Goal: Task Accomplishment & Management: Complete application form

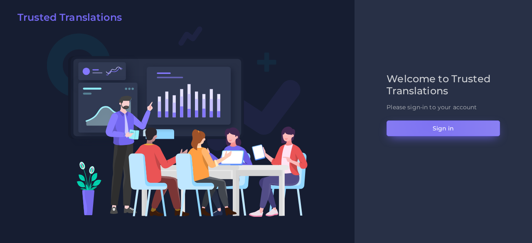
click at [429, 123] on button "Sign in" at bounding box center [442, 128] width 113 height 16
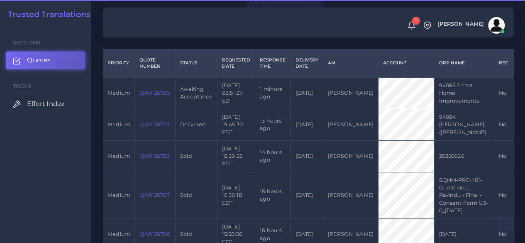
scroll to position [208, 0]
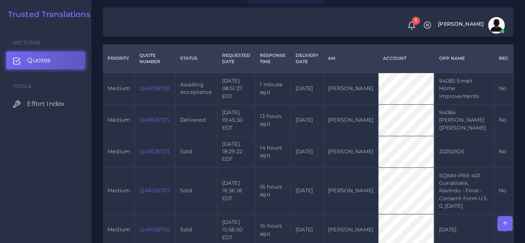
click at [164, 90] on link "QAR126730" at bounding box center [155, 88] width 30 height 6
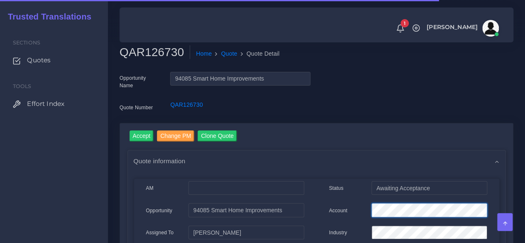
click at [356, 211] on div "Account" at bounding box center [408, 211] width 171 height 17
click at [142, 133] on input "Accept" at bounding box center [142, 135] width 25 height 11
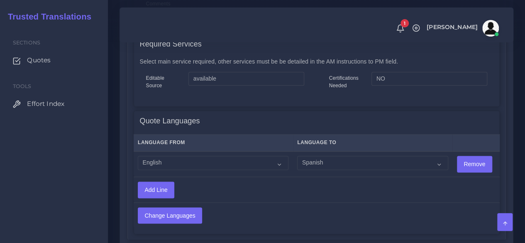
scroll to position [540, 0]
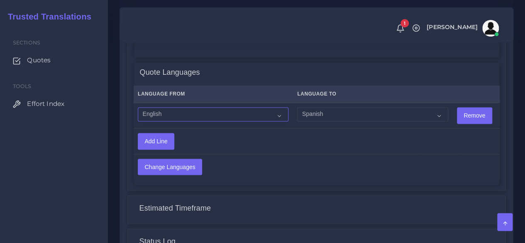
click at [227, 119] on select "Acoli Afar Afrikaans Akan Akateko Albanian American Sign Language (ASL) Amharic…" at bounding box center [213, 114] width 151 height 14
select select "14001"
click at [138, 107] on select "Acoli Afar Afrikaans Akan Akateko Albanian American Sign Language (ASL) Amharic…" at bounding box center [213, 114] width 151 height 14
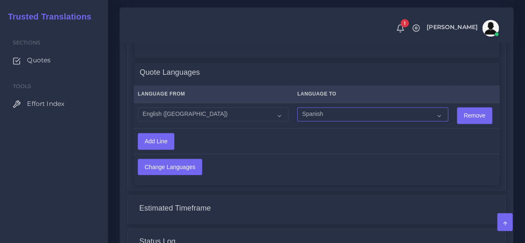
click at [320, 120] on select "Acoli Afar Afrikaans Akan Akateko Albanian American Sign Language (ASL) Amharic…" at bounding box center [372, 114] width 151 height 14
select select "15011"
click at [297, 107] on select "Acoli Afar Afrikaans Akan Akateko Albanian American Sign Language (ASL) Amharic…" at bounding box center [372, 114] width 151 height 14
click at [185, 168] on input "Change Languages" at bounding box center [170, 167] width 64 height 16
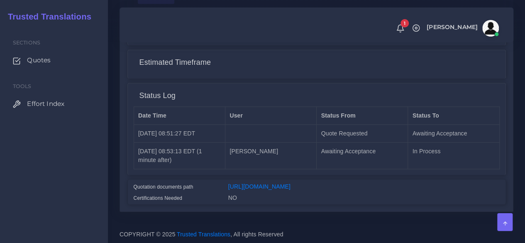
scroll to position [699, 0]
click at [263, 183] on link "[URL][DOMAIN_NAME]" at bounding box center [259, 186] width 62 height 7
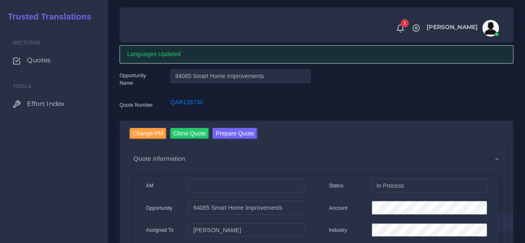
scroll to position [0, 0]
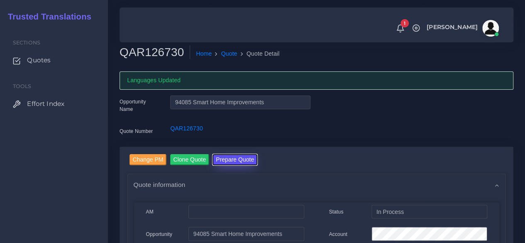
click at [235, 161] on button "Prepare Quote" at bounding box center [235, 159] width 45 height 11
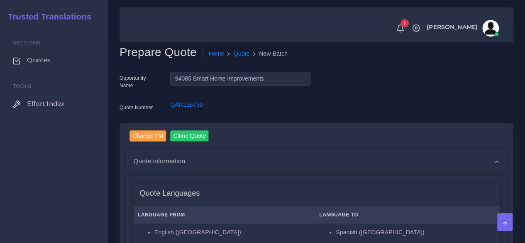
scroll to position [166, 0]
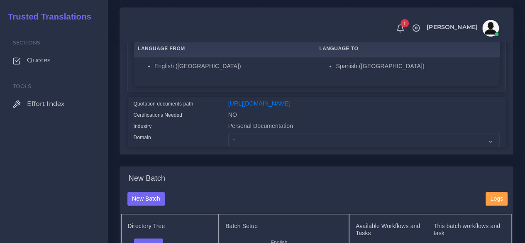
click at [69, 176] on div "Sections Quotes Tools Effort Index" at bounding box center [54, 134] width 108 height 217
click at [292, 147] on select "- Advertising and Media Agriculture, Forestry and Fishing Architecture, Buildin…" at bounding box center [364, 140] width 272 height 14
select select "Professional and Business Consulting Services"
click at [228, 147] on select "- Advertising and Media Agriculture, Forestry and Fishing Architecture, Buildin…" at bounding box center [364, 140] width 272 height 14
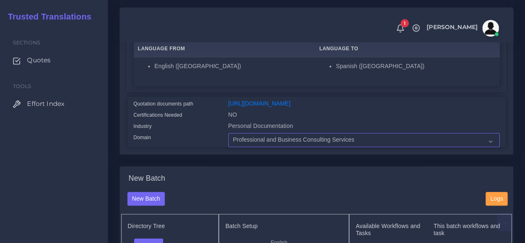
scroll to position [332, 0]
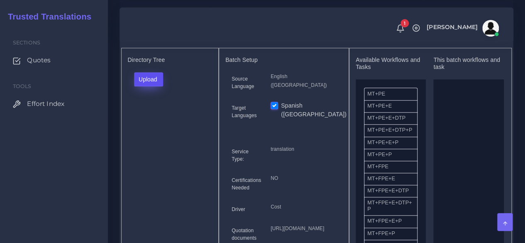
click at [161, 86] on button "Upload" at bounding box center [148, 79] width 29 height 14
click at [155, 116] on label "Files" at bounding box center [163, 110] width 57 height 10
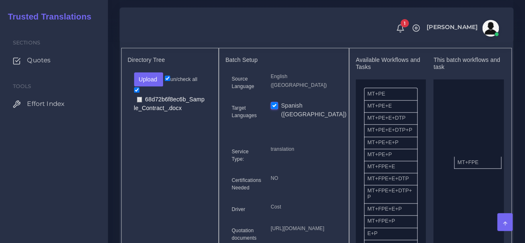
drag, startPoint x: 400, startPoint y: 186, endPoint x: 490, endPoint y: 177, distance: 90.6
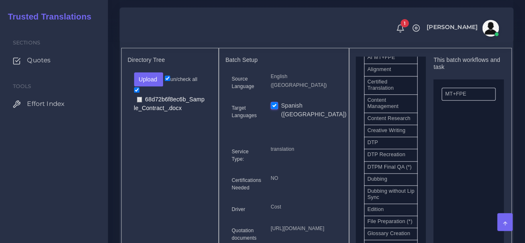
scroll to position [249, 0]
drag, startPoint x: 392, startPoint y: 165, endPoint x: 465, endPoint y: 164, distance: 72.7
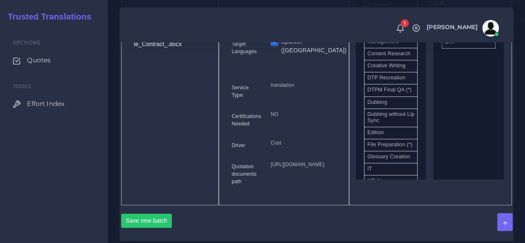
scroll to position [498, 0]
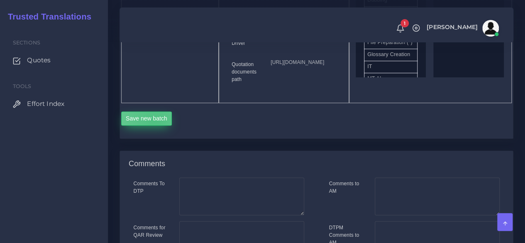
click at [154, 125] on button "Save new batch" at bounding box center [146, 118] width 51 height 14
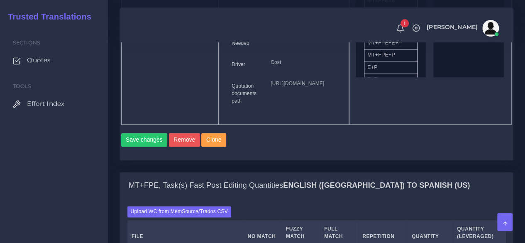
scroll to position [706, 0]
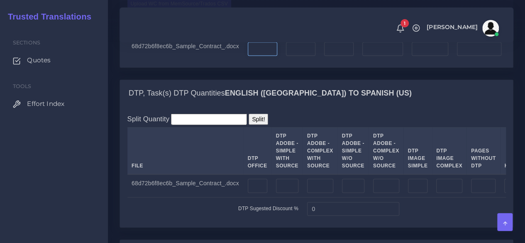
click at [272, 56] on input "number" at bounding box center [262, 49] width 29 height 14
type input "4571"
click at [385, 56] on input "number" at bounding box center [383, 49] width 41 height 14
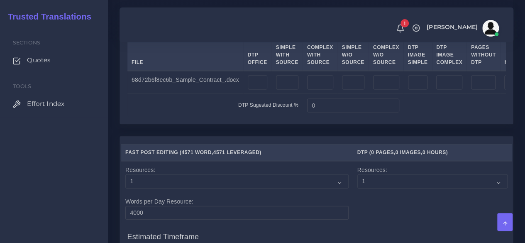
scroll to position [872, 0]
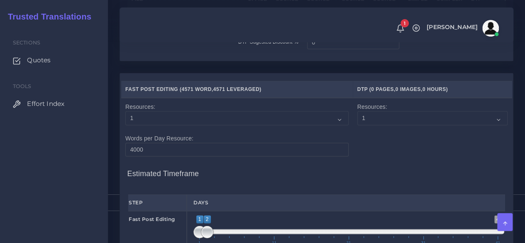
type input "32"
type input "4603"
type input "4579"
click at [259, 27] on input "number" at bounding box center [258, 19] width 20 height 14
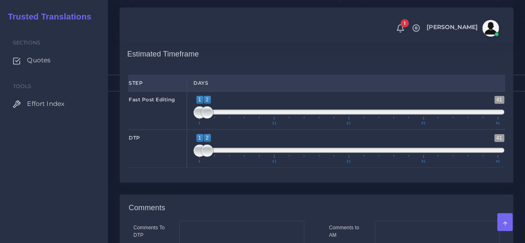
scroll to position [997, 0]
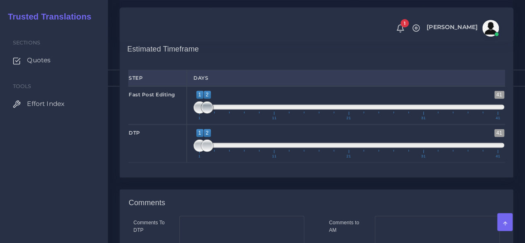
type input "7"
type input "1;1"
drag, startPoint x: 207, startPoint y: 178, endPoint x: 186, endPoint y: 178, distance: 21.6
click at [186, 125] on div "Fast Post Editing 1 41 1 2 1 — 2 1 11 21 31 41 1;1" at bounding box center [316, 105] width 389 height 38
type input "1;1"
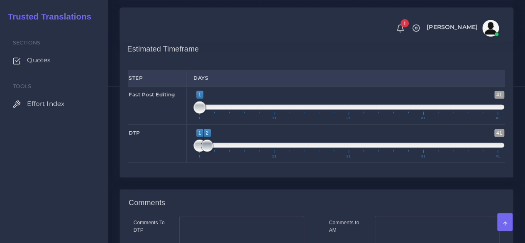
drag, startPoint x: 204, startPoint y: 213, endPoint x: 169, endPoint y: 215, distance: 34.9
click at [171, 163] on div "DTP 1 41 1 2 1 — 2 1 11 21 31 41 1;1" at bounding box center [316, 144] width 389 height 38
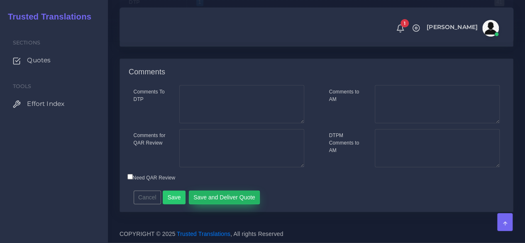
click at [219, 198] on button "Save and Deliver Quote" at bounding box center [224, 198] width 71 height 14
